Goal: Task Accomplishment & Management: Manage account settings

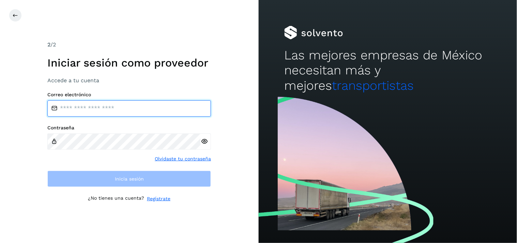
drag, startPoint x: 106, startPoint y: 113, endPoint x: 109, endPoint y: 111, distance: 4.4
click at [106, 113] on input "email" at bounding box center [129, 108] width 164 height 16
type input "**********"
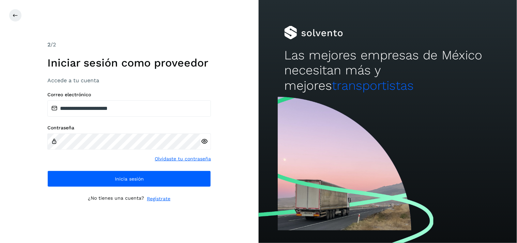
click at [205, 140] on icon at bounding box center [204, 141] width 7 height 7
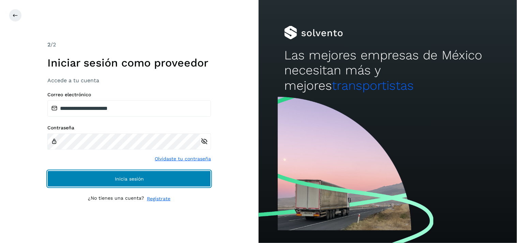
click at [151, 185] on button "Inicia sesión" at bounding box center [129, 178] width 164 height 16
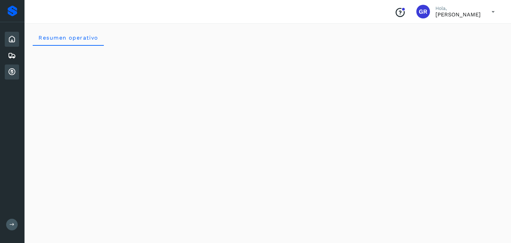
click at [16, 70] on div "Cuentas por cobrar" at bounding box center [12, 71] width 14 height 15
